Goal: Task Accomplishment & Management: Manage account settings

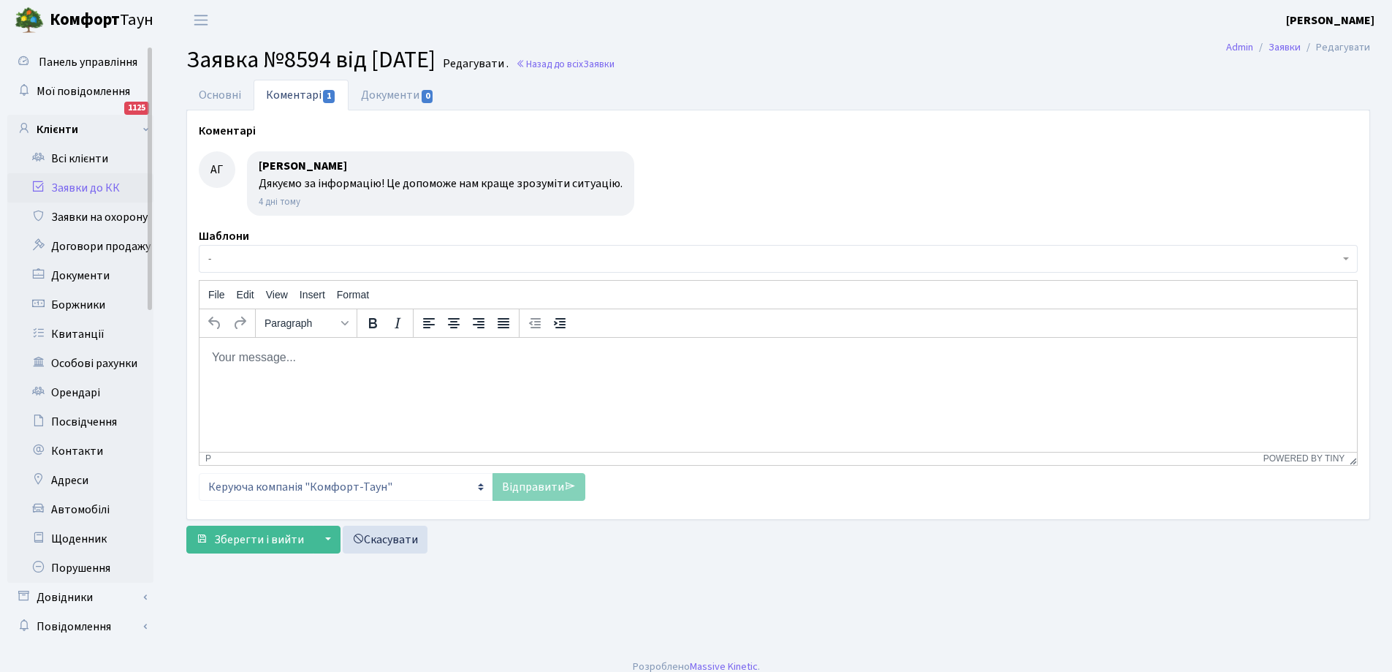
click at [69, 186] on link "Заявки до КК" at bounding box center [80, 187] width 146 height 29
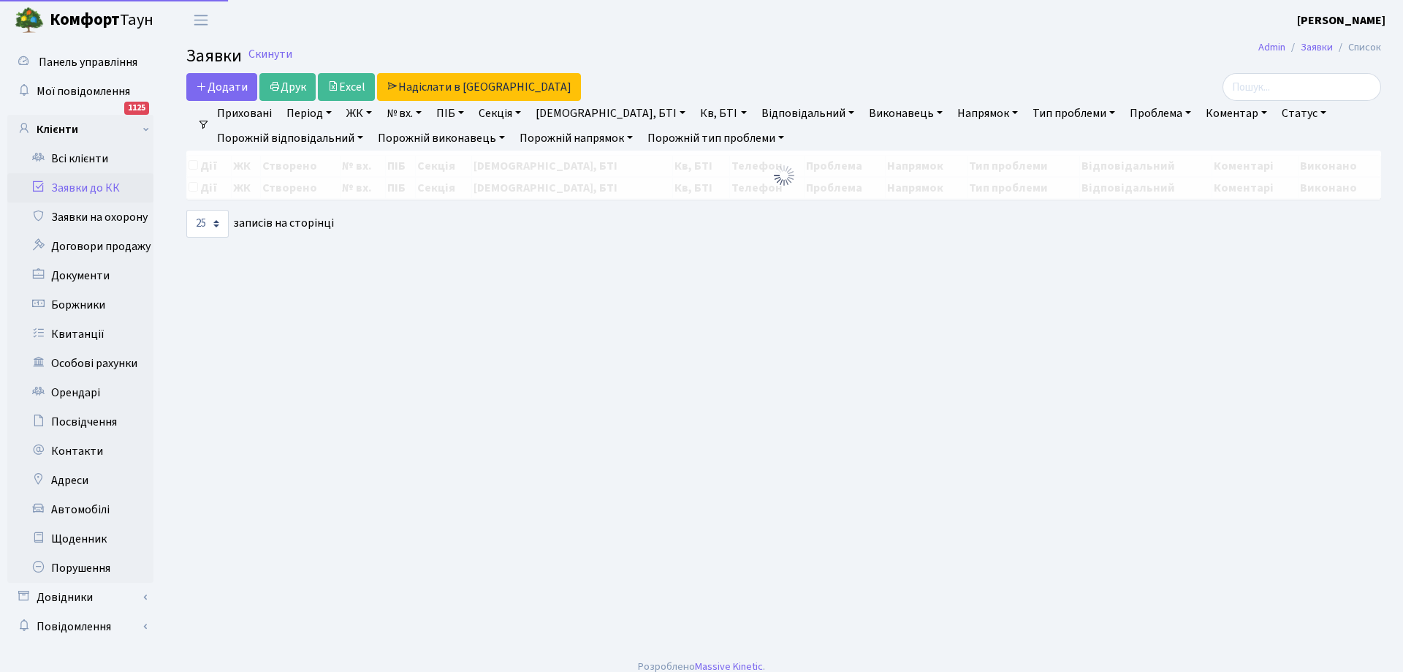
select select "25"
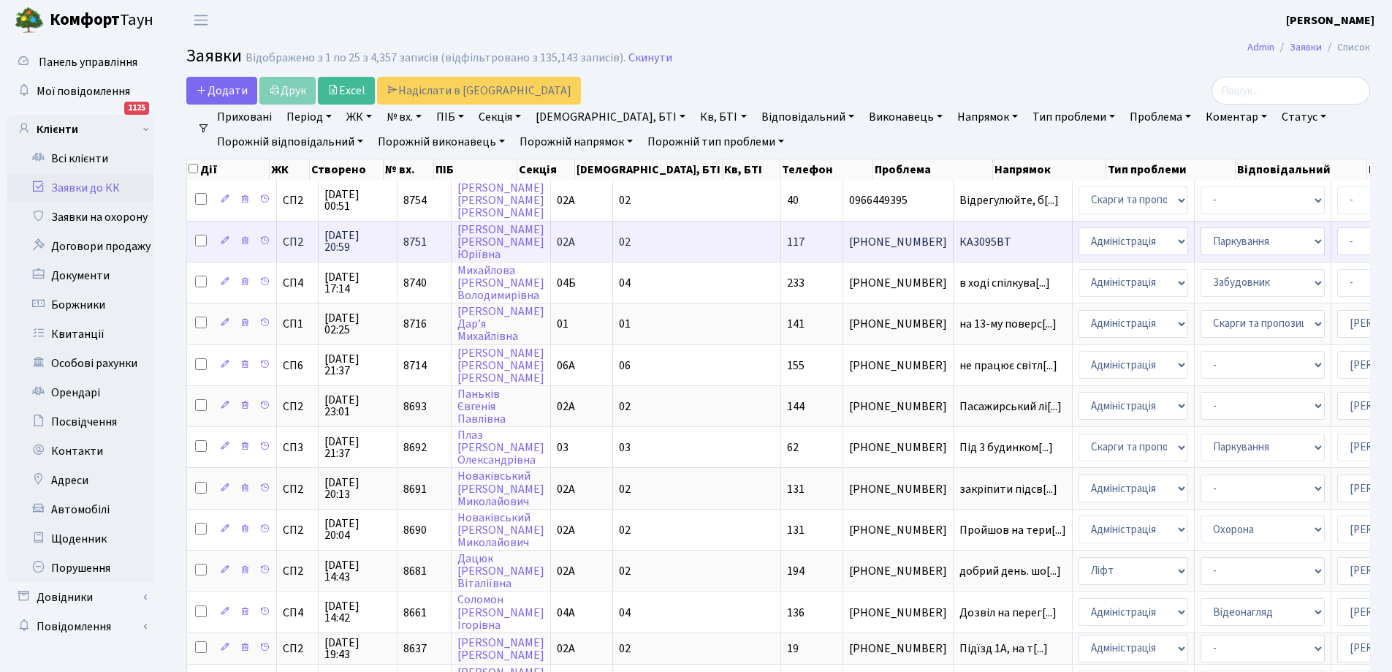
click at [959, 239] on span "КА3095ВТ" at bounding box center [1012, 242] width 107 height 12
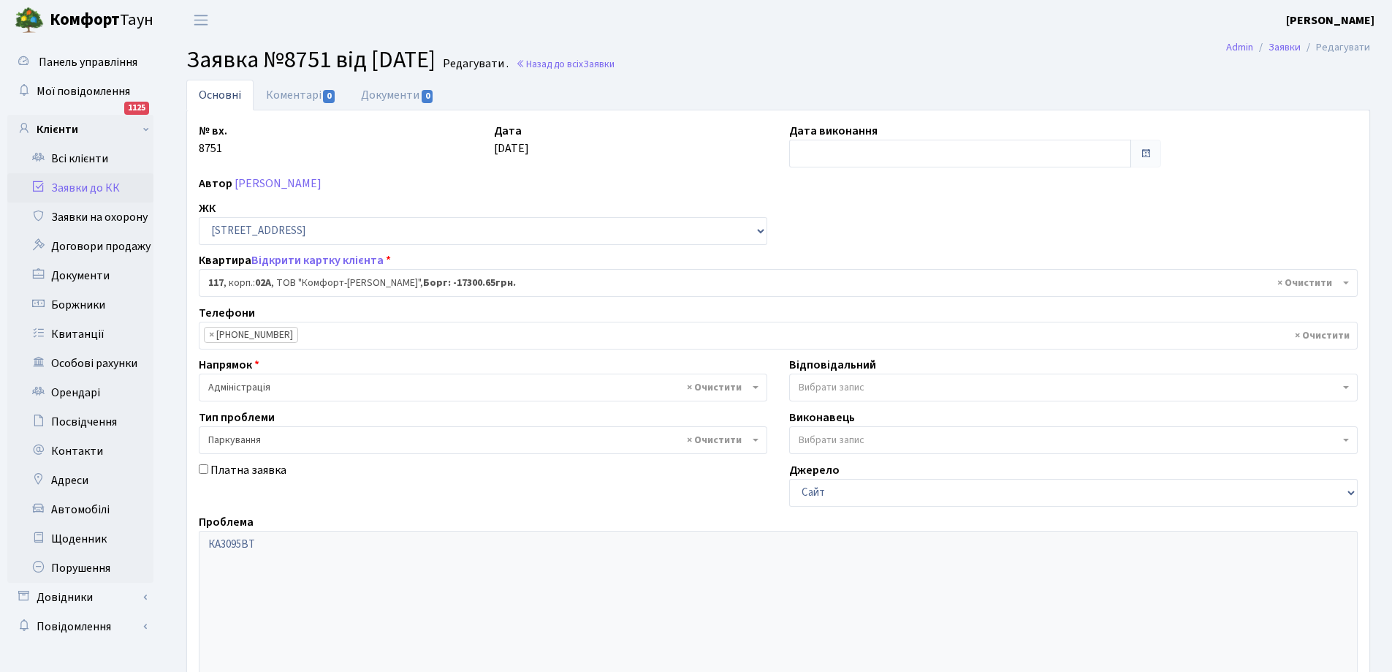
select select "20367"
select select "66"
click at [71, 178] on link "Заявки до КК" at bounding box center [80, 187] width 146 height 29
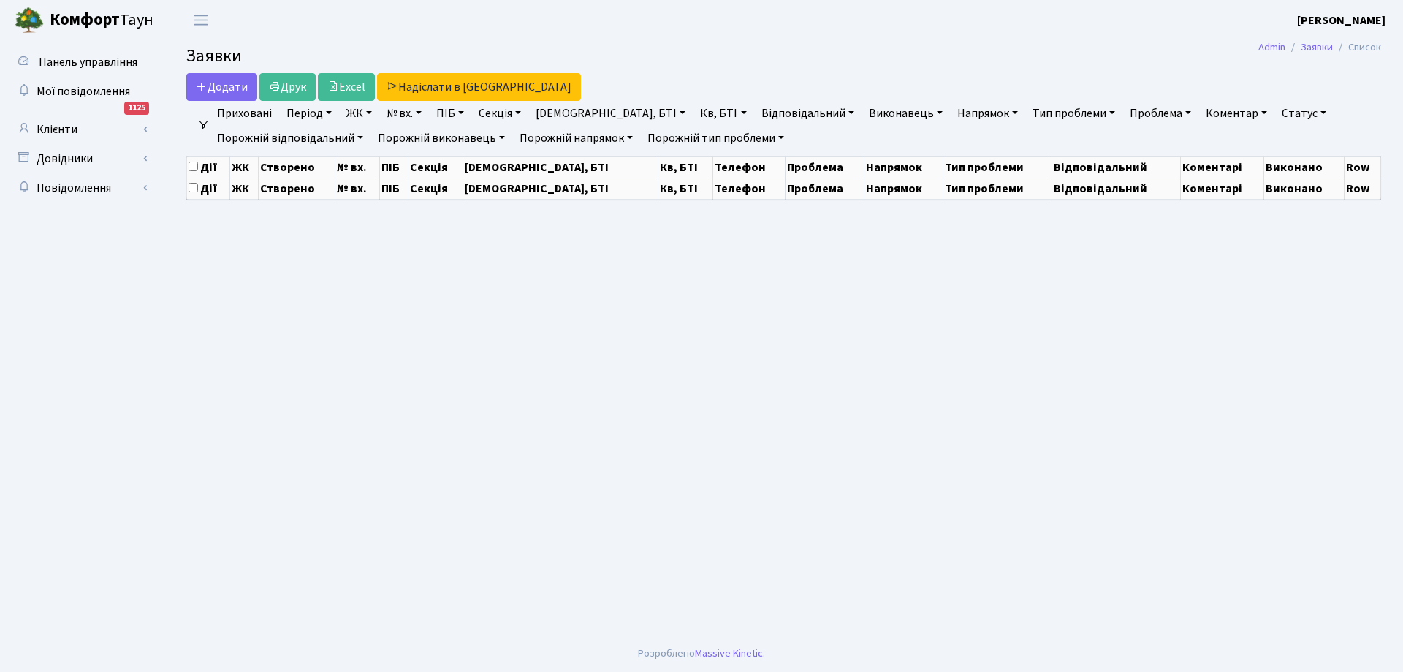
select select "25"
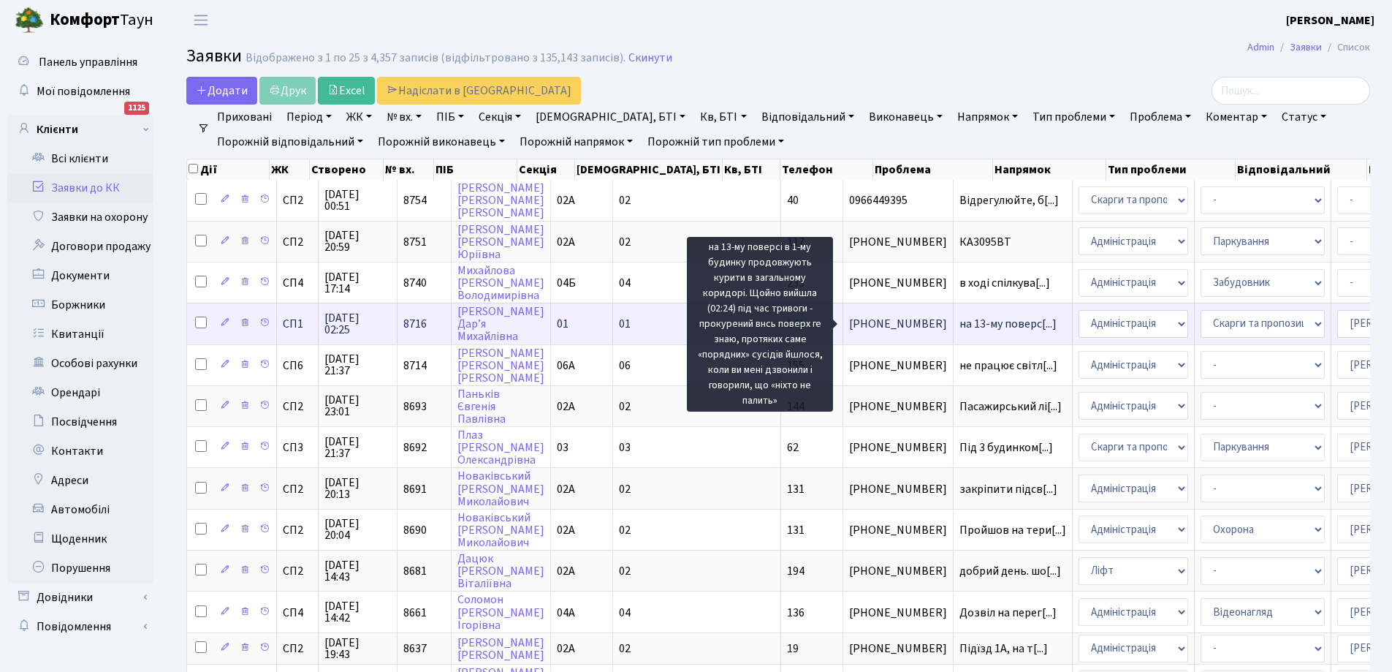
click at [959, 322] on span "на 13-му поверс[...]" at bounding box center [1007, 324] width 97 height 16
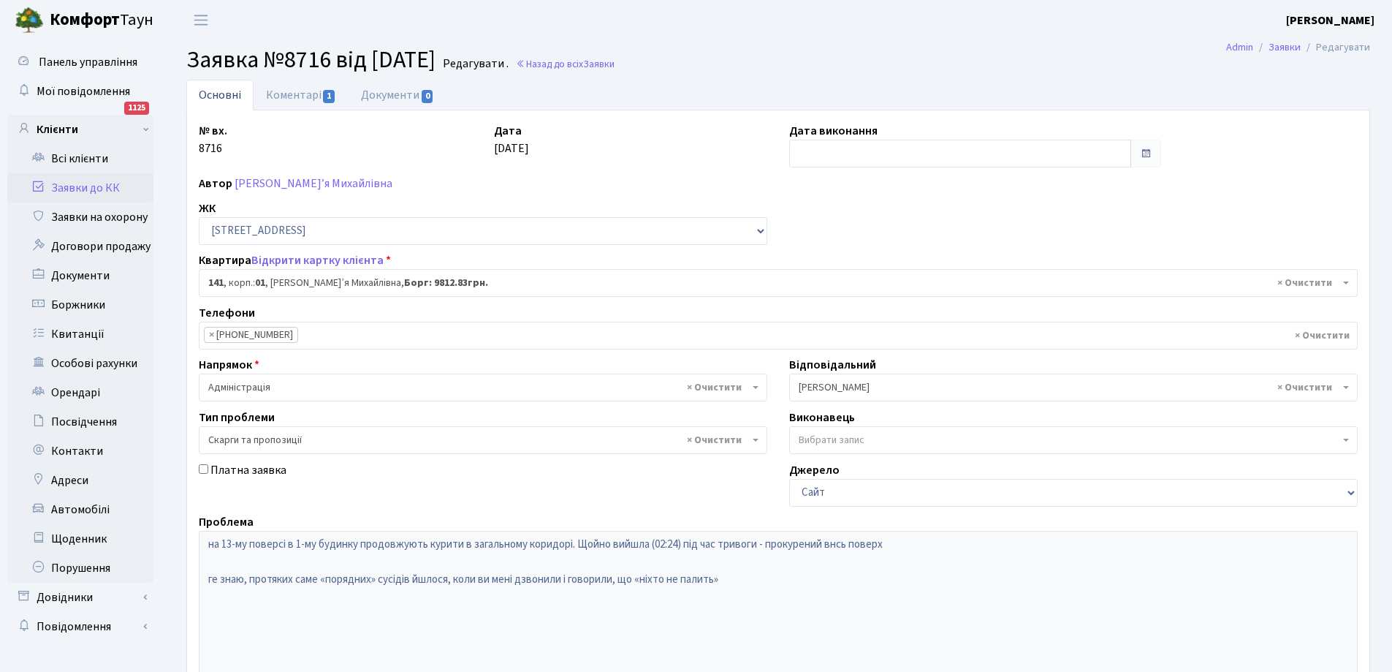
select select "20066"
select select "55"
click at [289, 96] on link "Коментарі 1" at bounding box center [301, 95] width 95 height 30
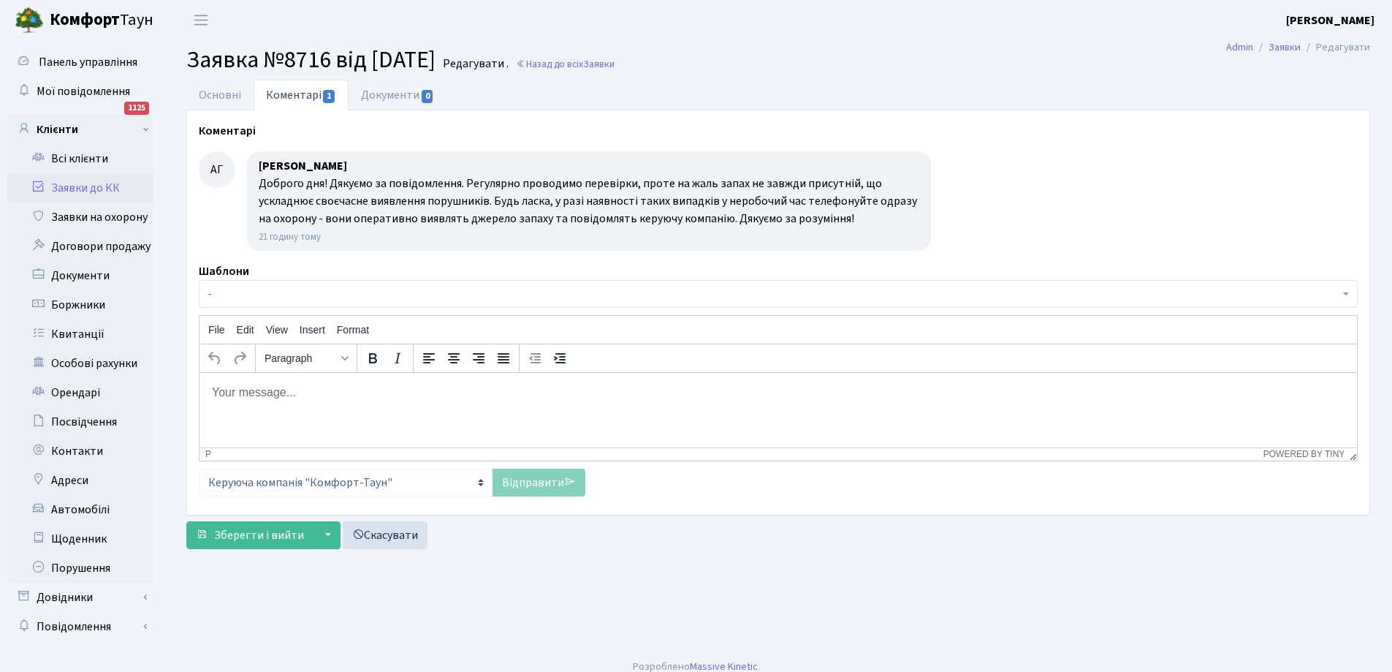
click at [80, 185] on link "Заявки до КК" at bounding box center [80, 187] width 146 height 29
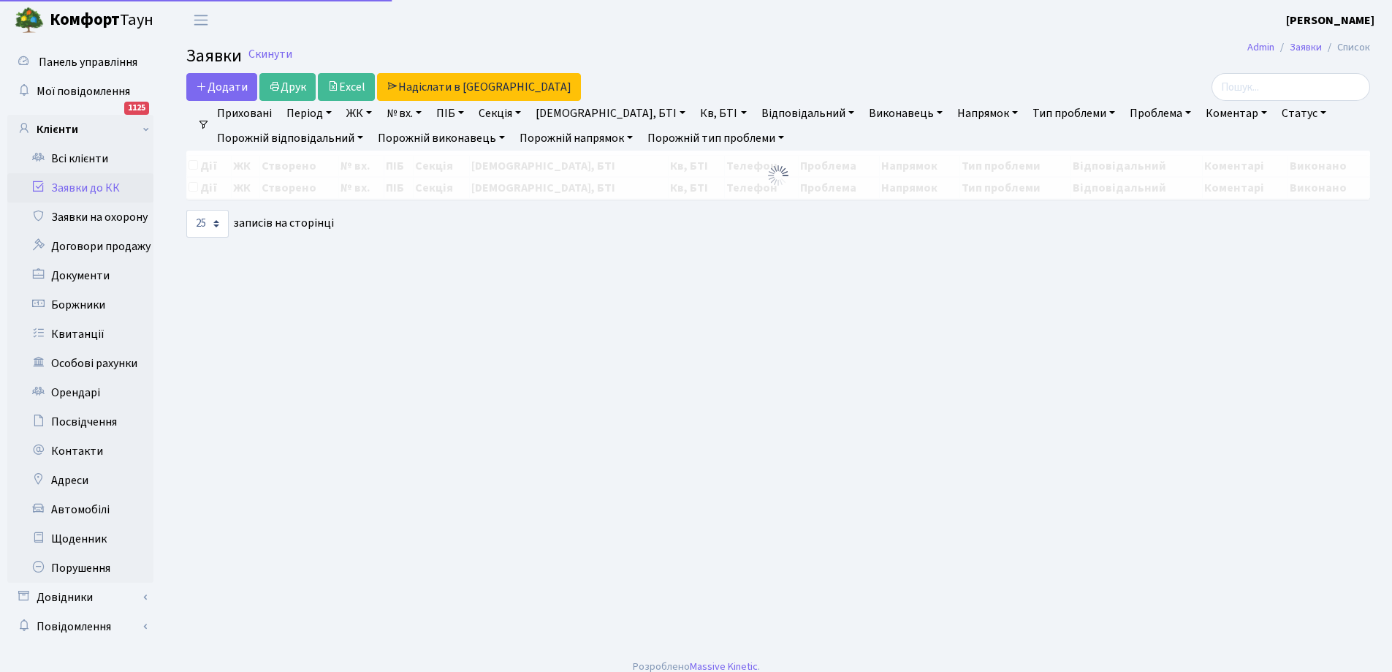
select select "25"
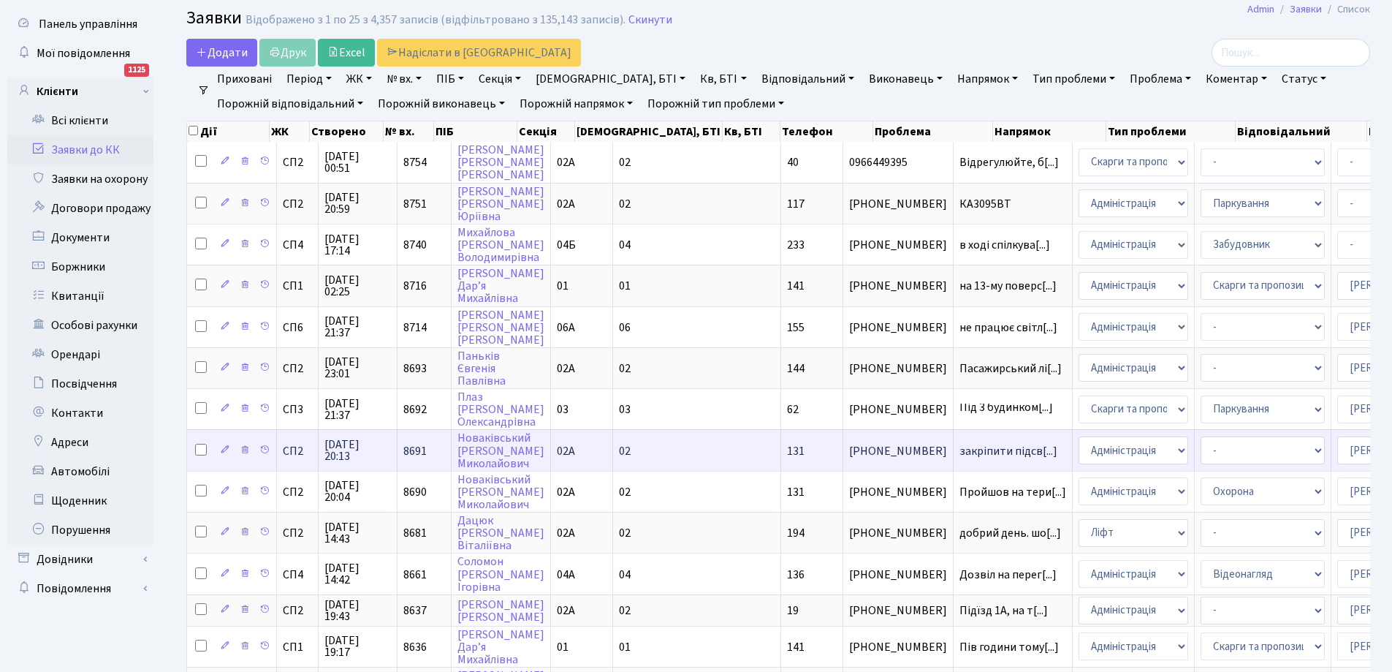
scroll to position [73, 0]
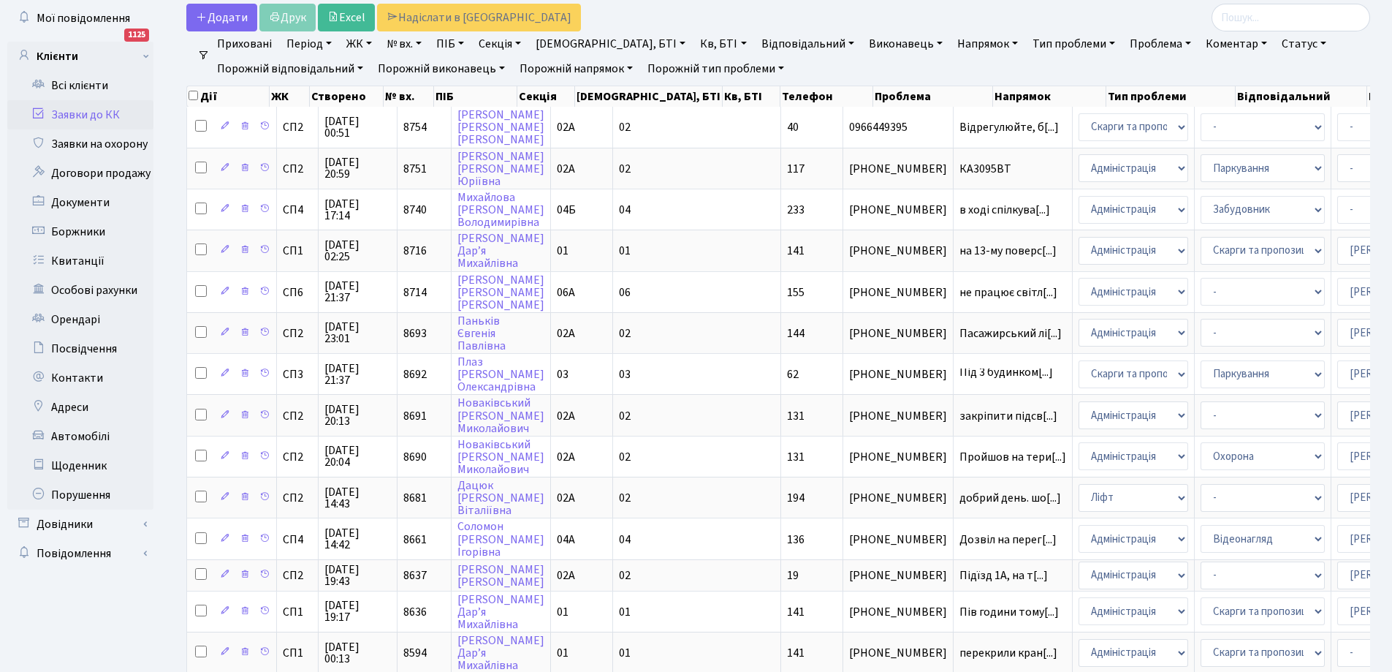
click at [1276, 42] on link "Статус" at bounding box center [1304, 43] width 56 height 25
click at [1277, 126] on link "Не виконано" at bounding box center [1334, 132] width 115 height 23
